Goal: Information Seeking & Learning: Find specific fact

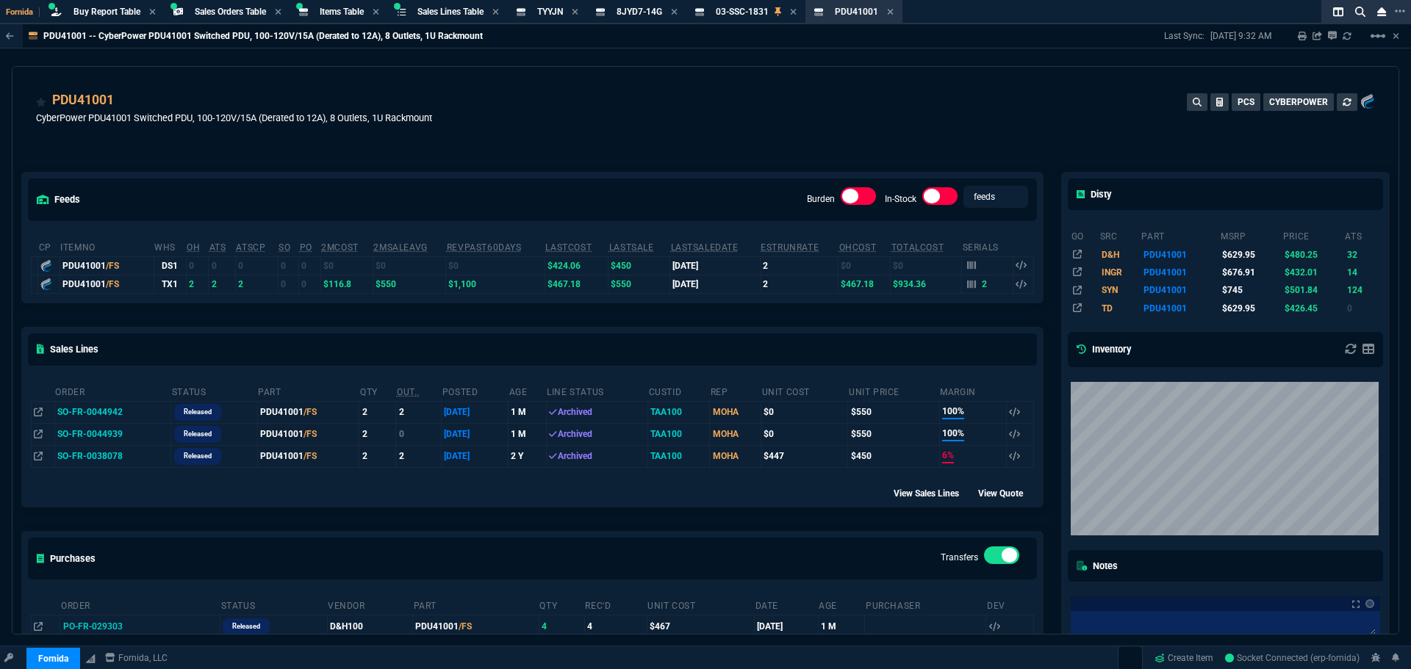
select select "9: OCAM"
click at [677, 15] on icon at bounding box center [674, 11] width 7 height 9
click at [681, 15] on div "PDU41001 Item" at bounding box center [635, 12] width 91 height 18
click at [681, 10] on div "PDU41001 Item" at bounding box center [635, 12] width 91 height 18
click at [356, 15] on span "Items Table" at bounding box center [342, 12] width 44 height 10
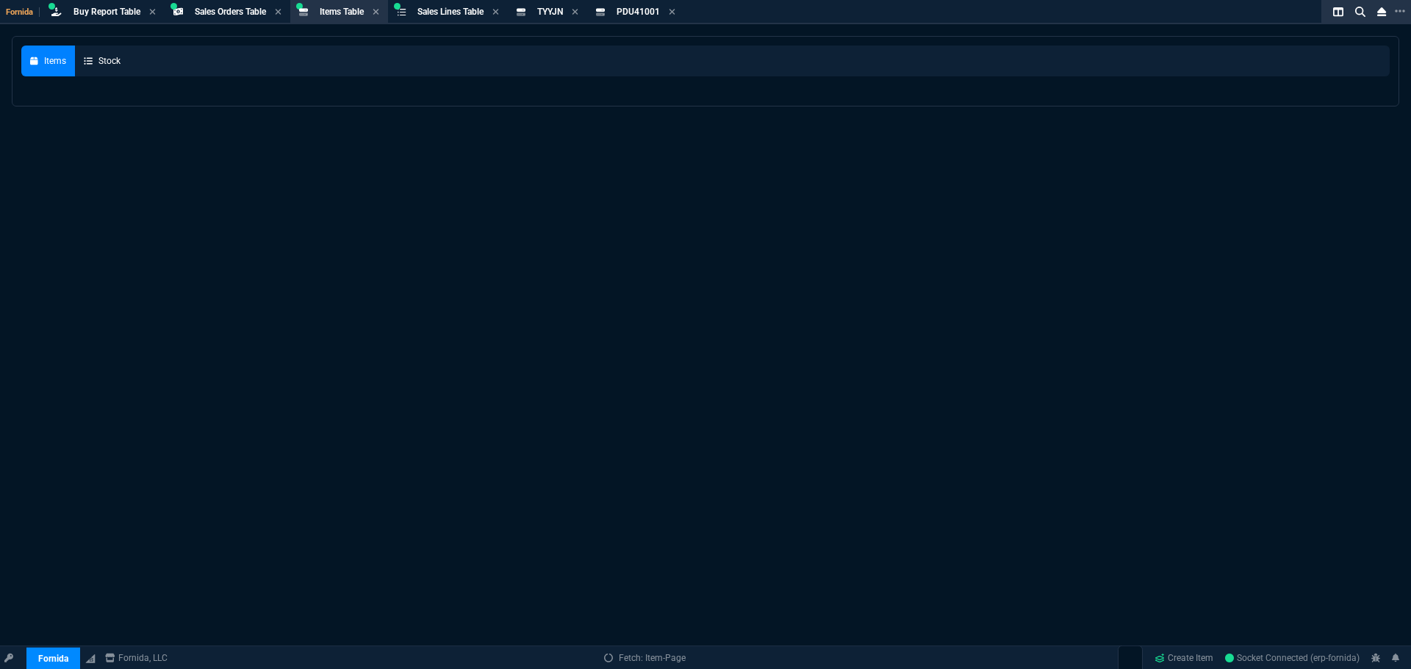
select select
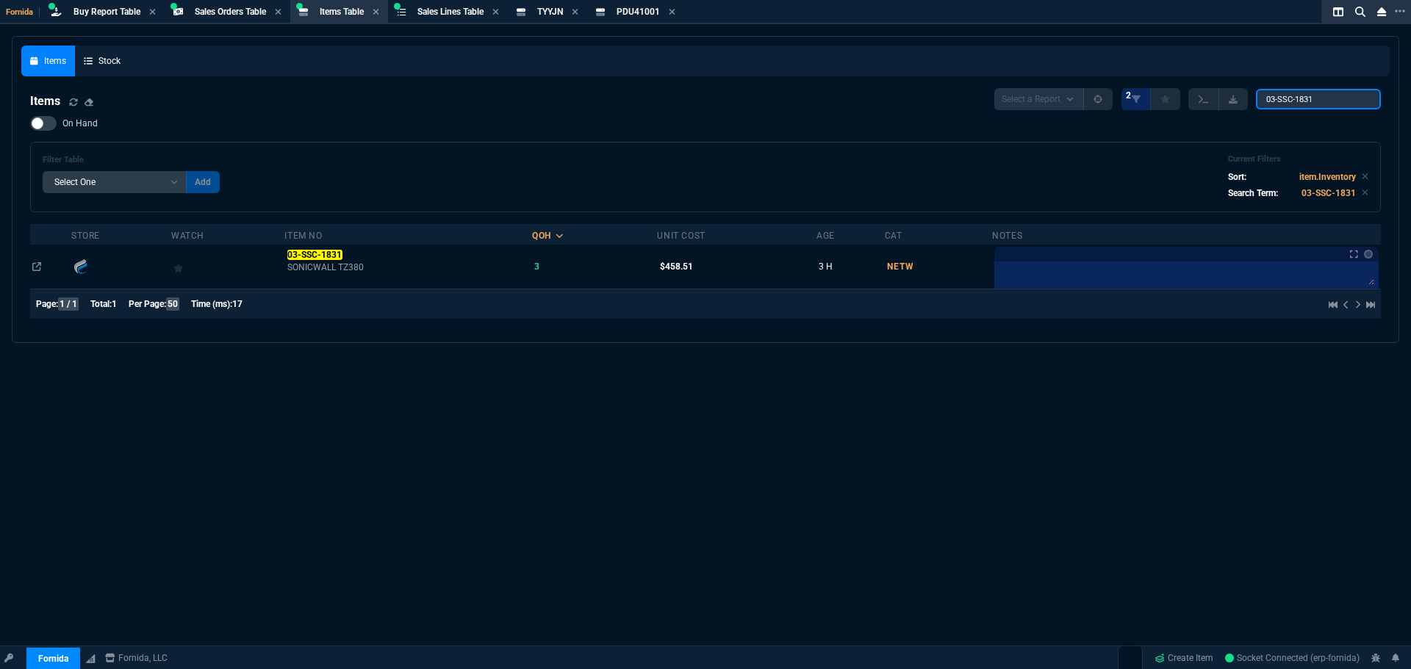
click at [1328, 101] on input "03-SSC-1831" at bounding box center [1318, 99] width 125 height 21
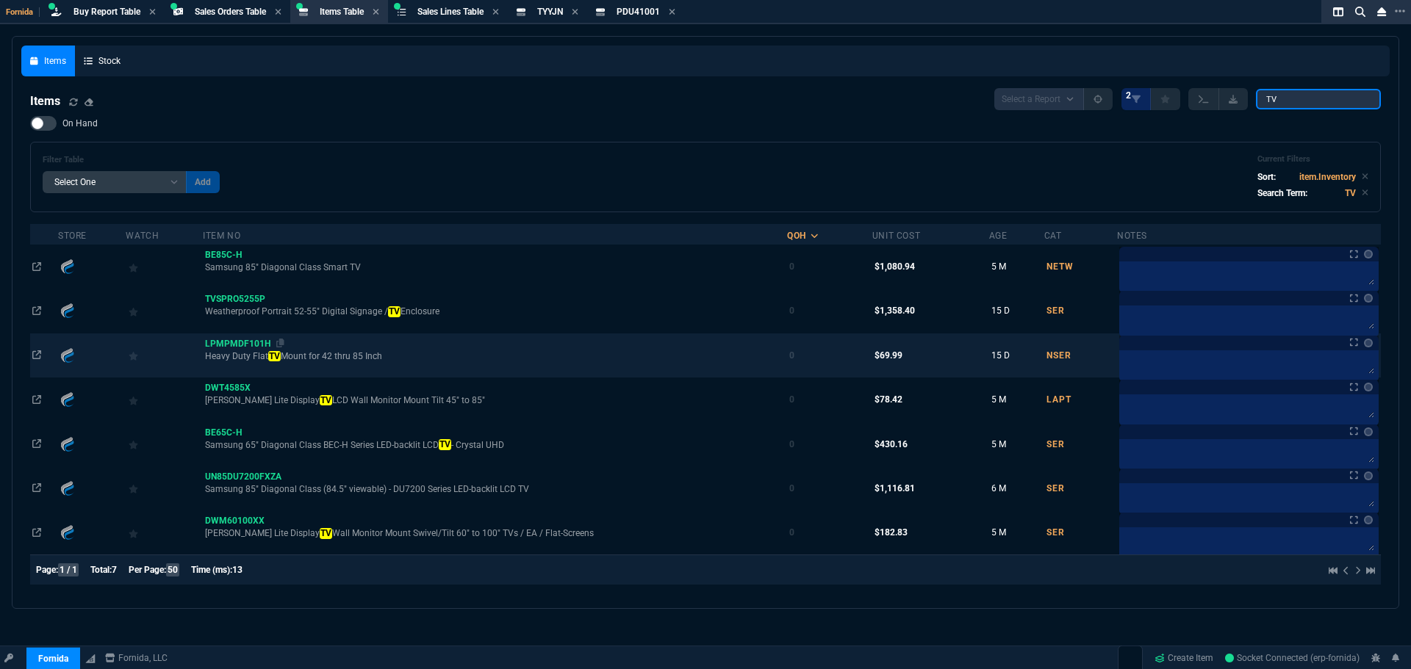
type input "TV"
click at [239, 339] on span "LPMPMDF101H" at bounding box center [237, 344] width 65 height 10
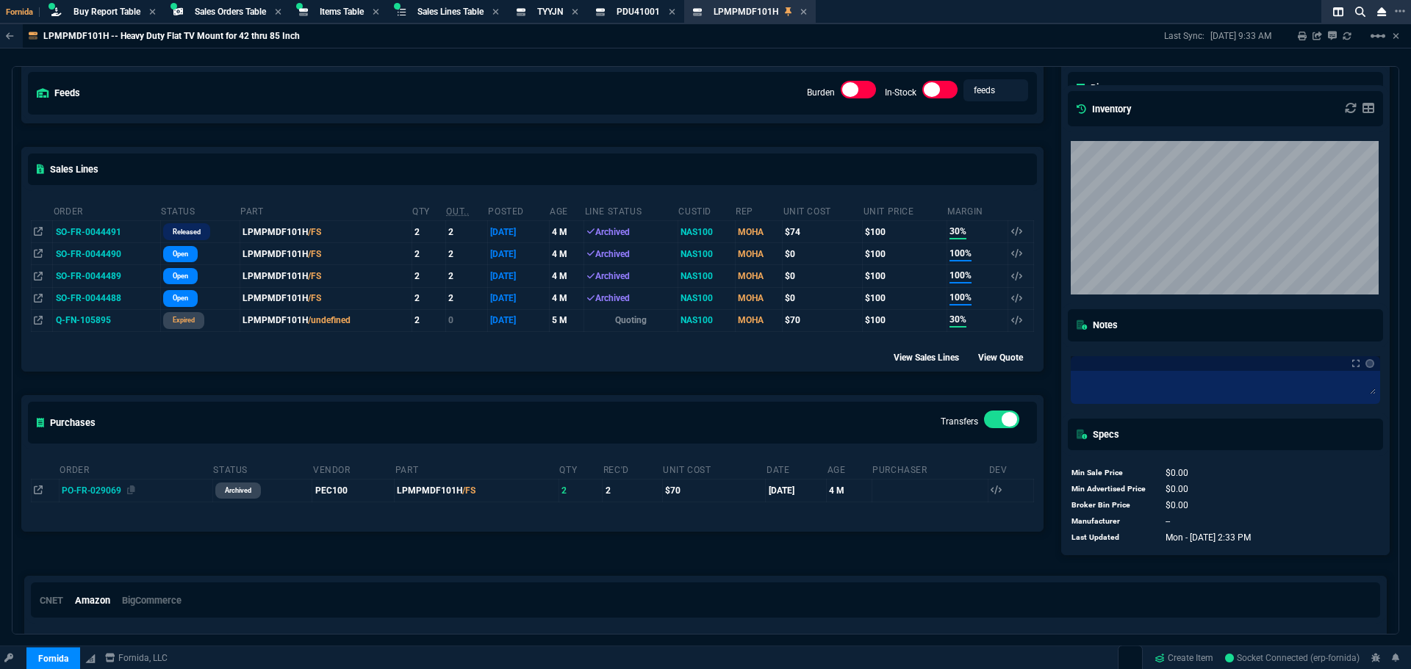
scroll to position [165, 0]
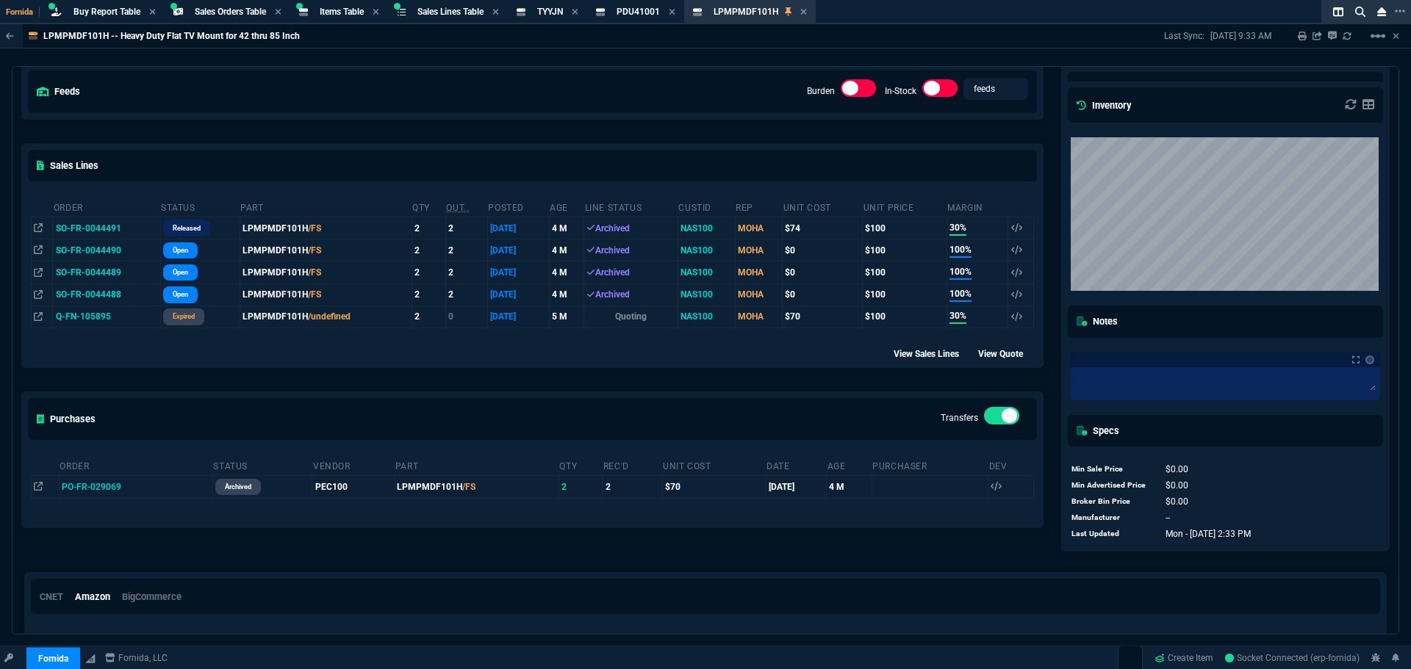
click at [29, 486] on div "Order Status Vendor Part Qty Rec'd Unit Cost Date Age Purchaser Dev PO-FR-02906…" at bounding box center [532, 476] width 1021 height 61
click at [131, 487] on icon at bounding box center [131, 486] width 8 height 9
